Goal: Information Seeking & Learning: Learn about a topic

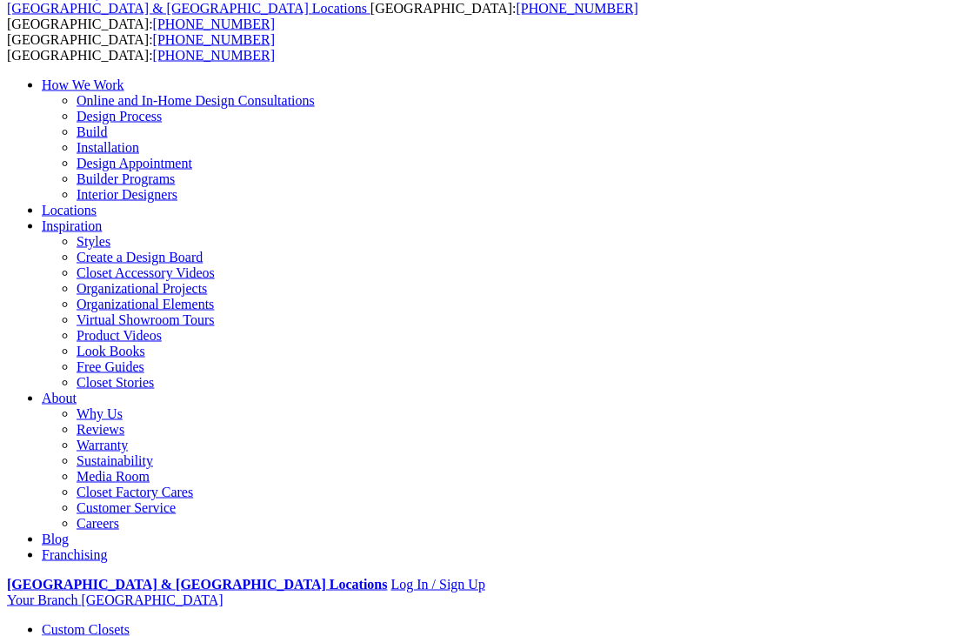
scroll to position [96, 0]
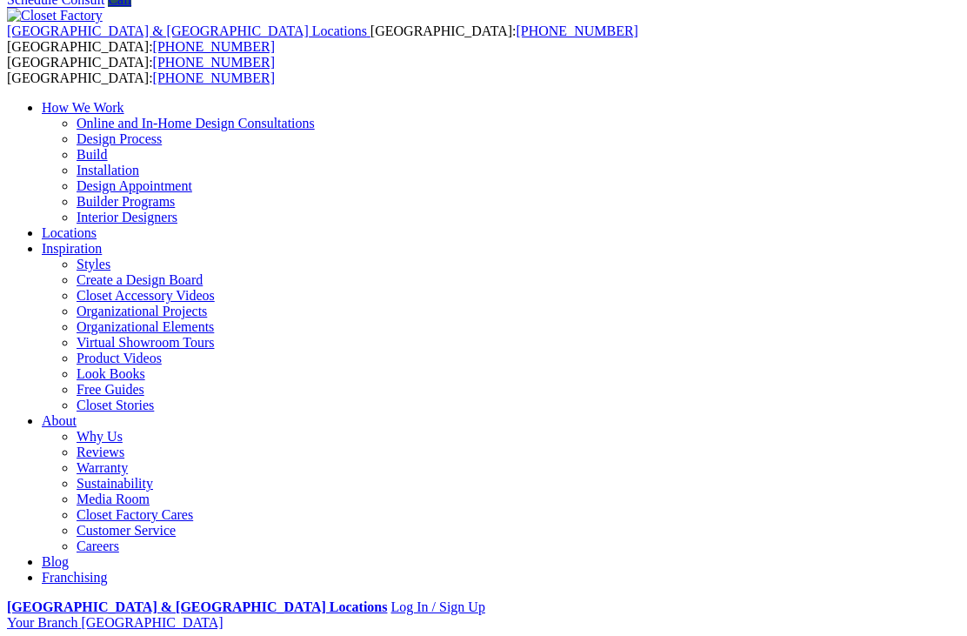
scroll to position [51, 0]
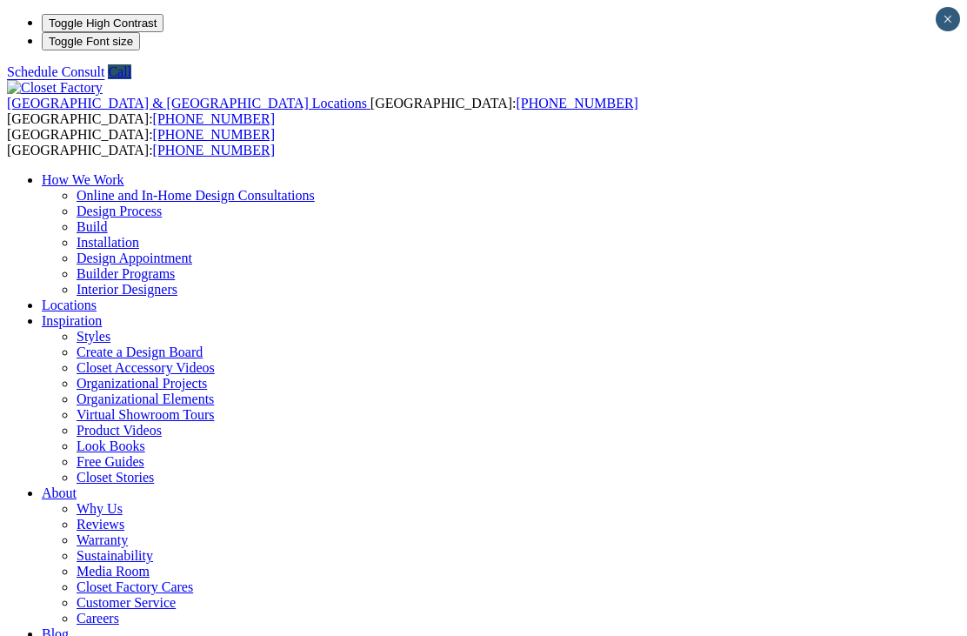
click at [110, 329] on link "Styles" at bounding box center [94, 336] width 34 height 15
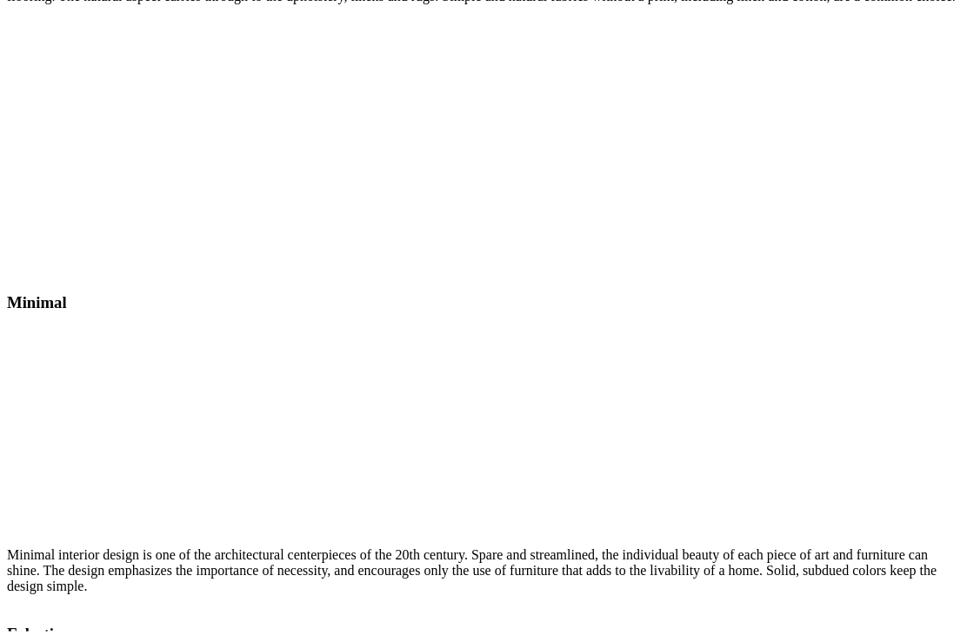
scroll to position [6545, 0]
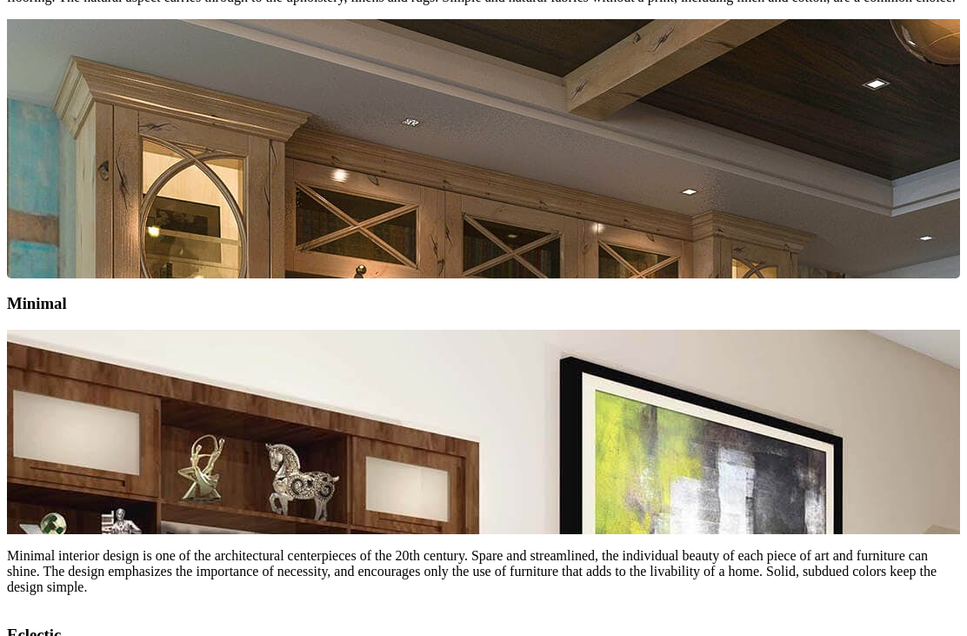
scroll to position [6544, 0]
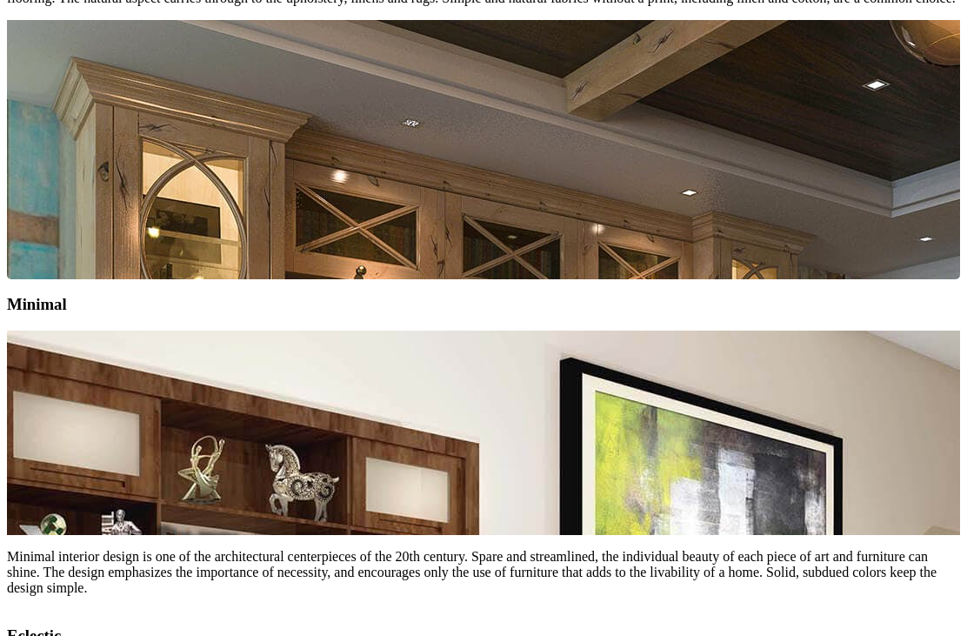
type input "*****"
click input "*" at bounding box center [0, 0] width 0 height 0
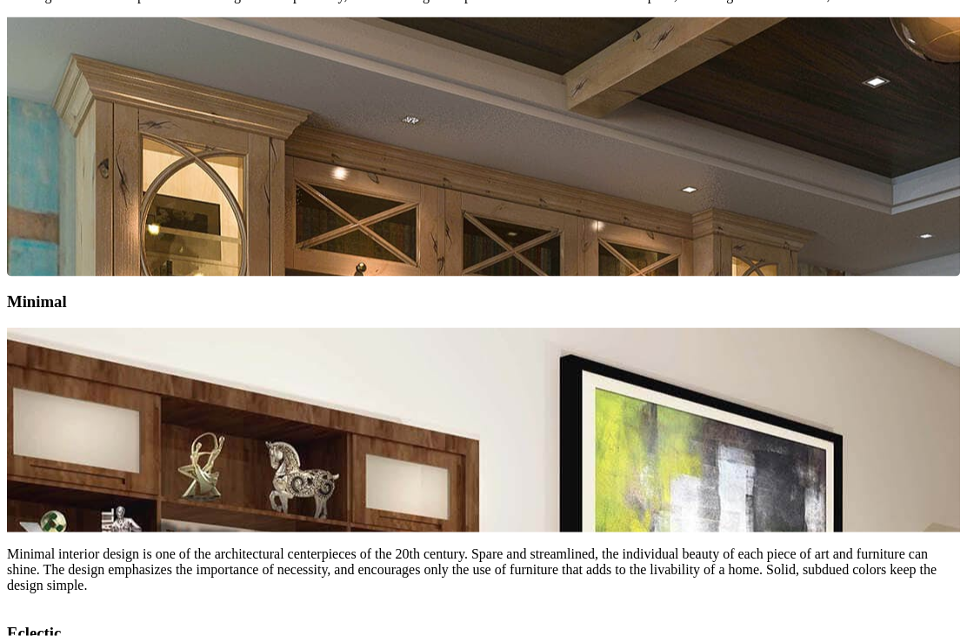
scroll to position [6545, 0]
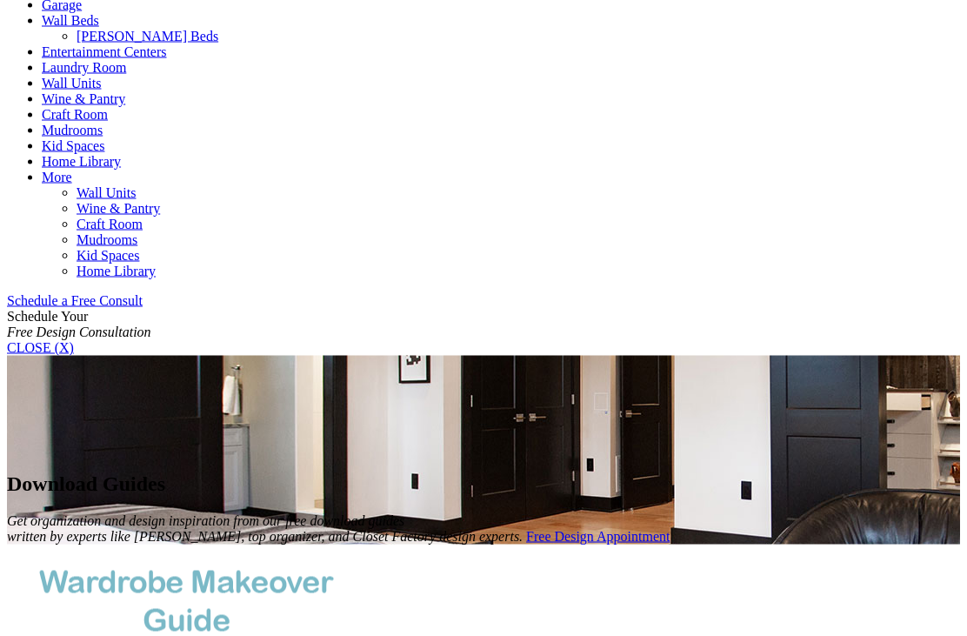
scroll to position [838, 0]
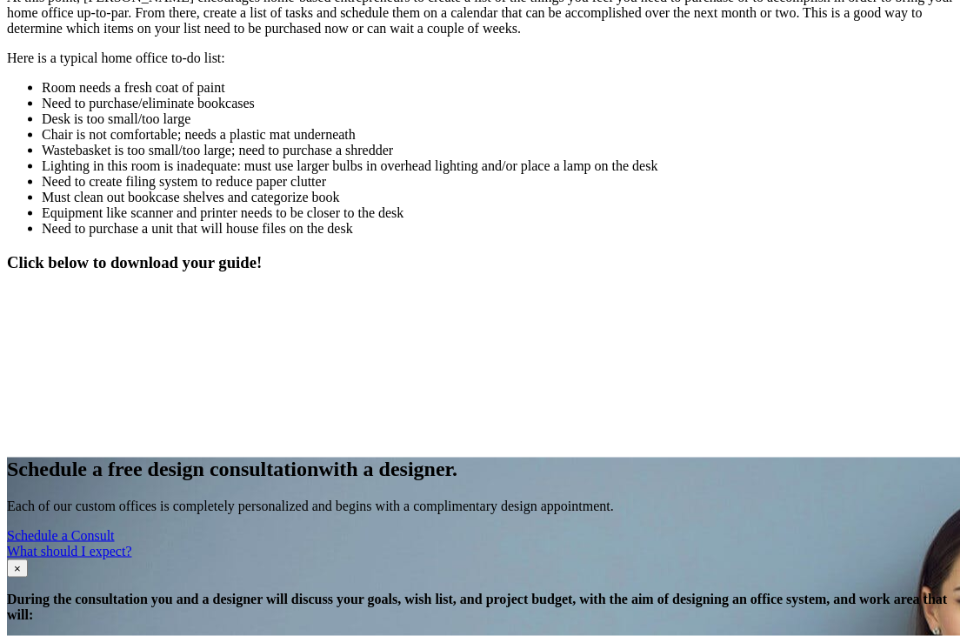
scroll to position [1824, 0]
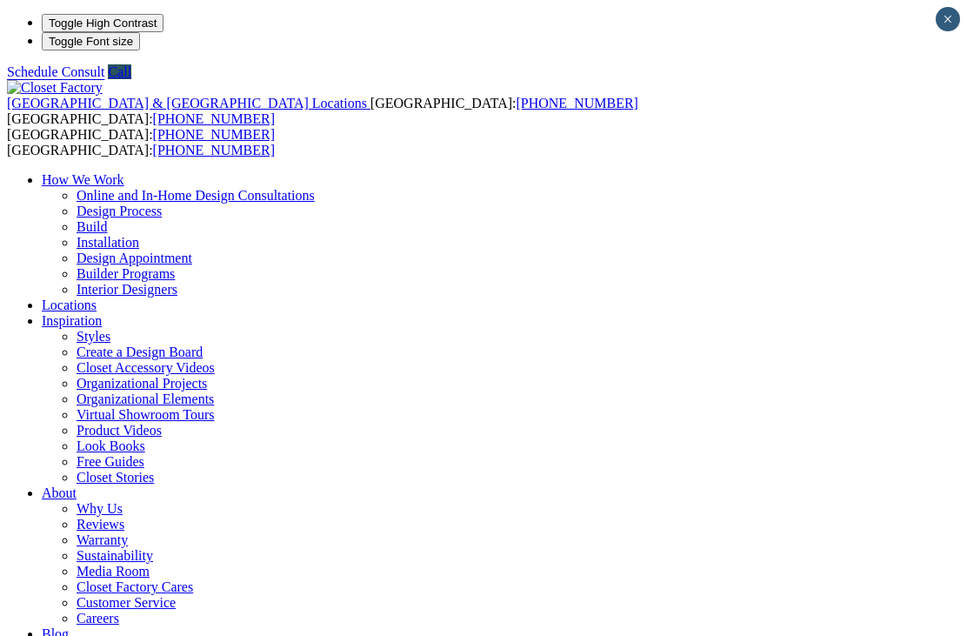
click at [215, 360] on link "Closet Accessory Videos" at bounding box center [146, 367] width 138 height 15
click at [207, 376] on link "Organizational Projects" at bounding box center [142, 383] width 130 height 15
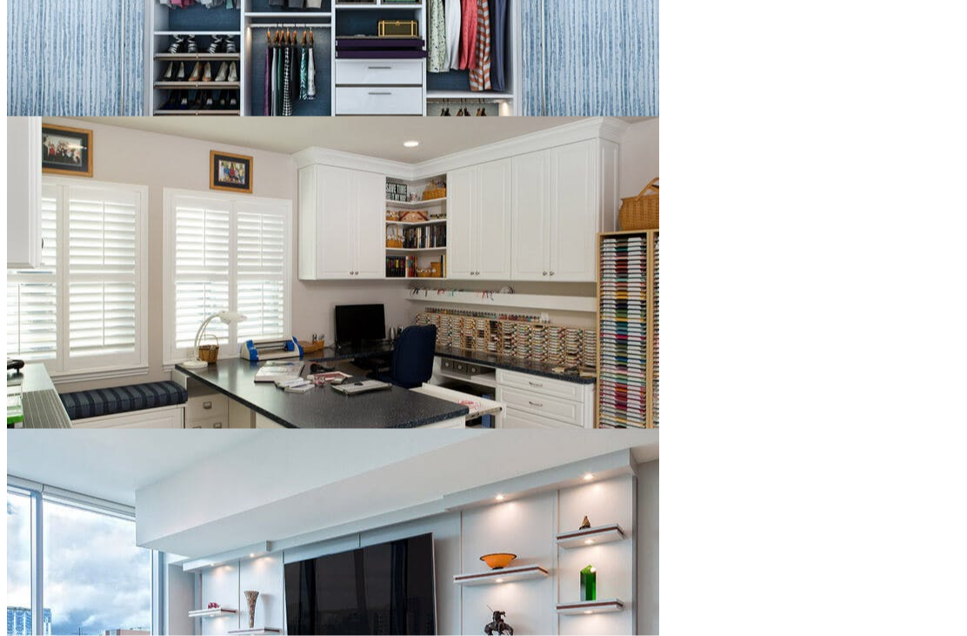
scroll to position [1899, 0]
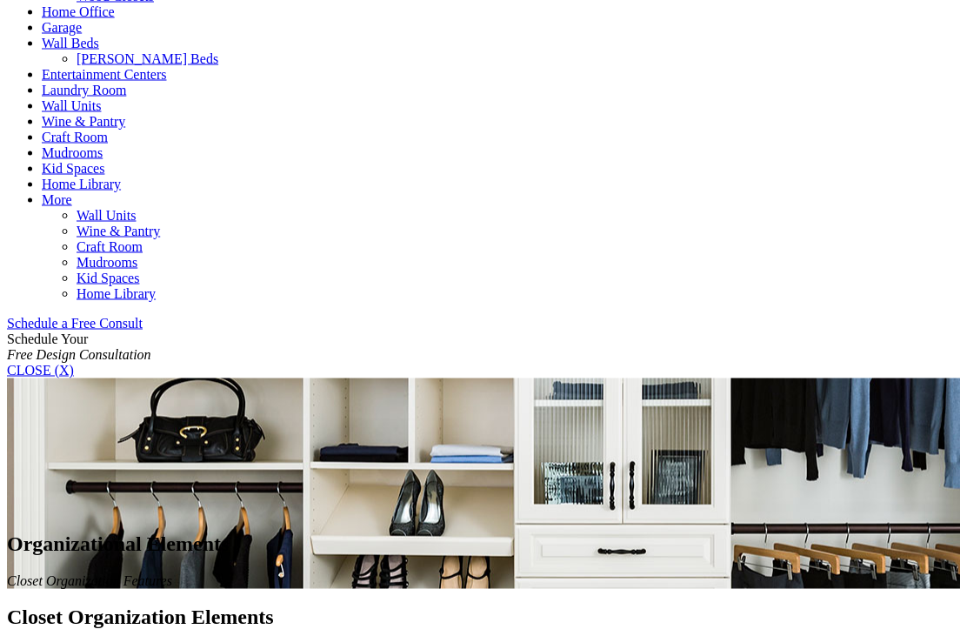
scroll to position [854, 0]
click at [156, 295] on link "Home Library" at bounding box center [116, 292] width 79 height 15
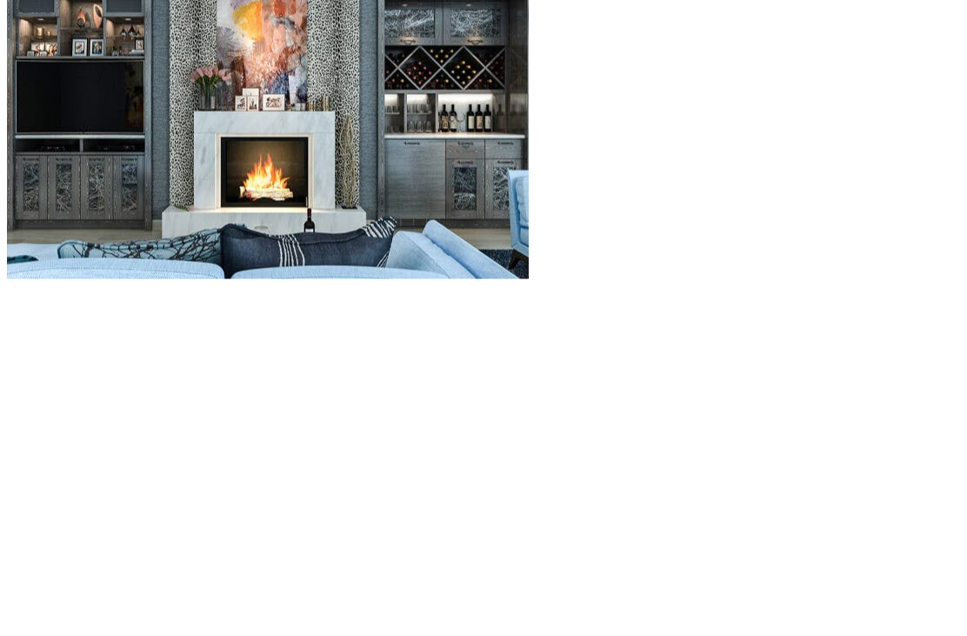
scroll to position [1762, 0]
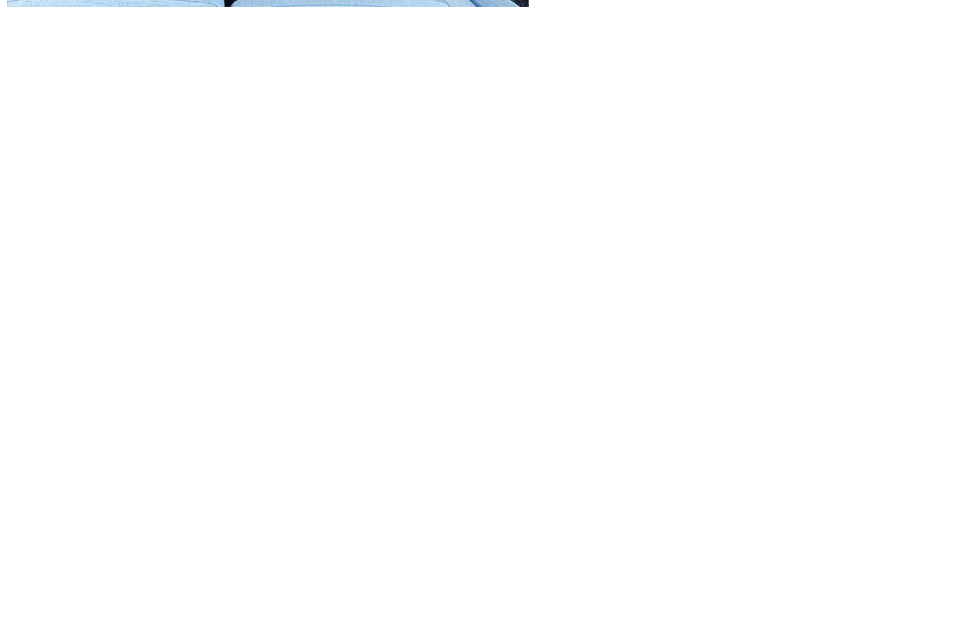
scroll to position [2032, 0]
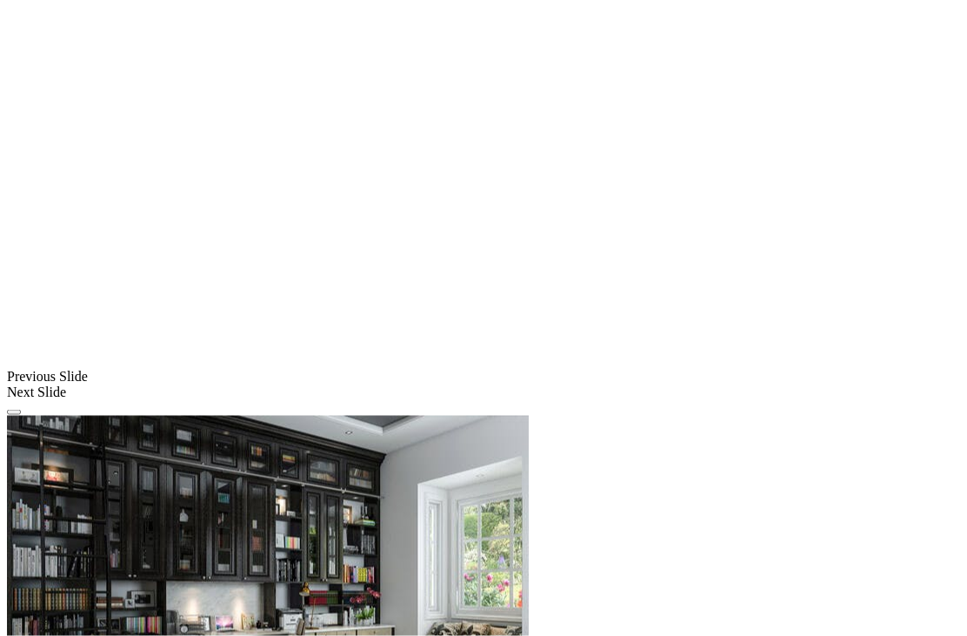
scroll to position [1368, 0]
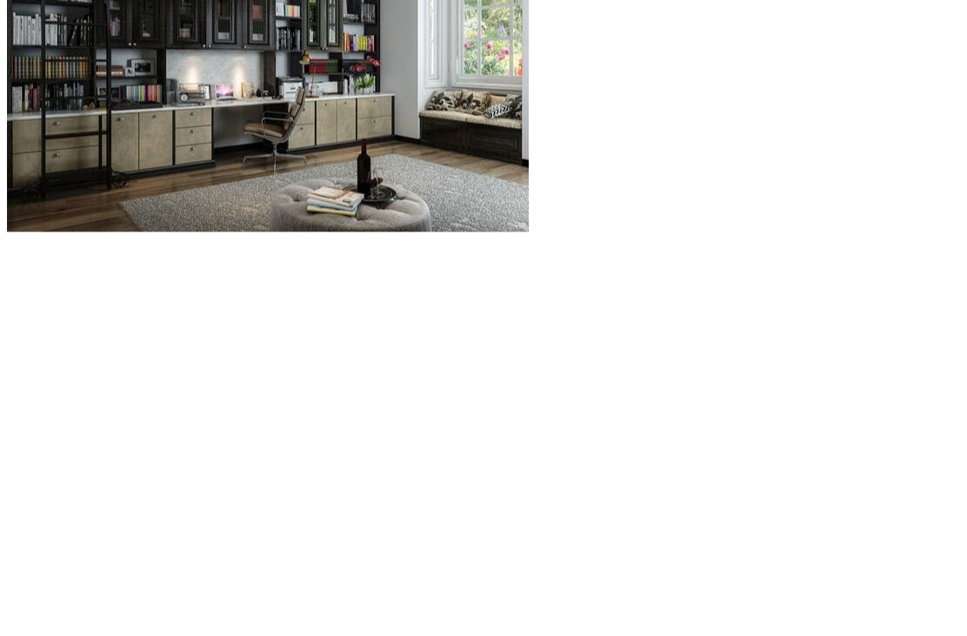
scroll to position [1899, 0]
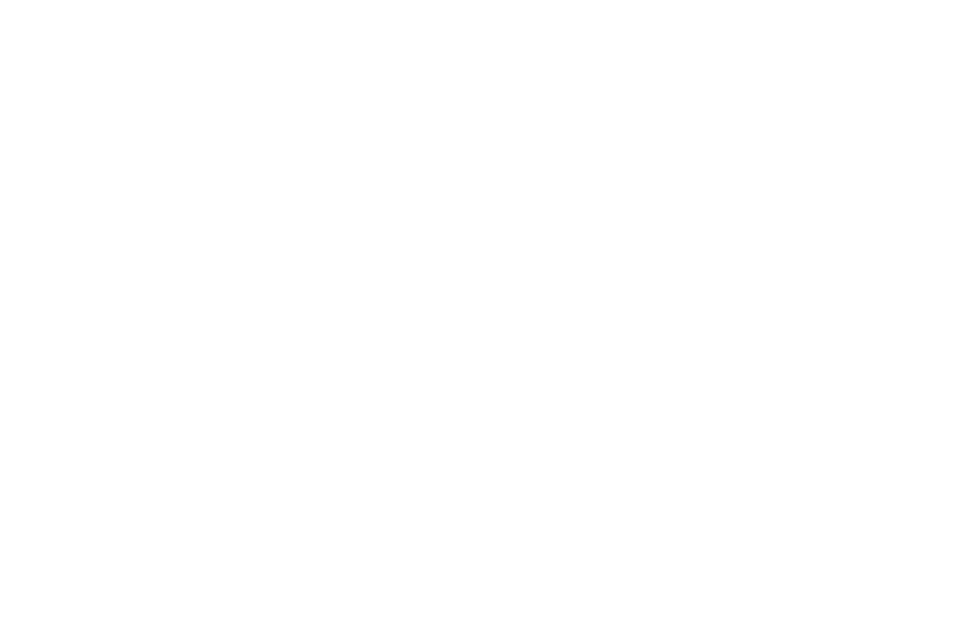
scroll to position [2296, 0]
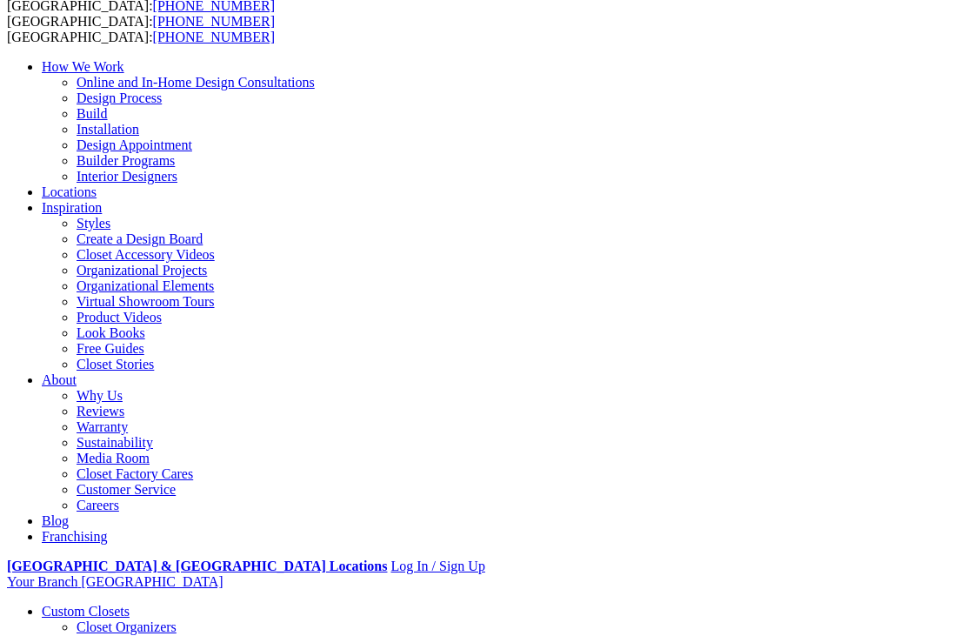
scroll to position [0, 0]
